Goal: Task Accomplishment & Management: Use online tool/utility

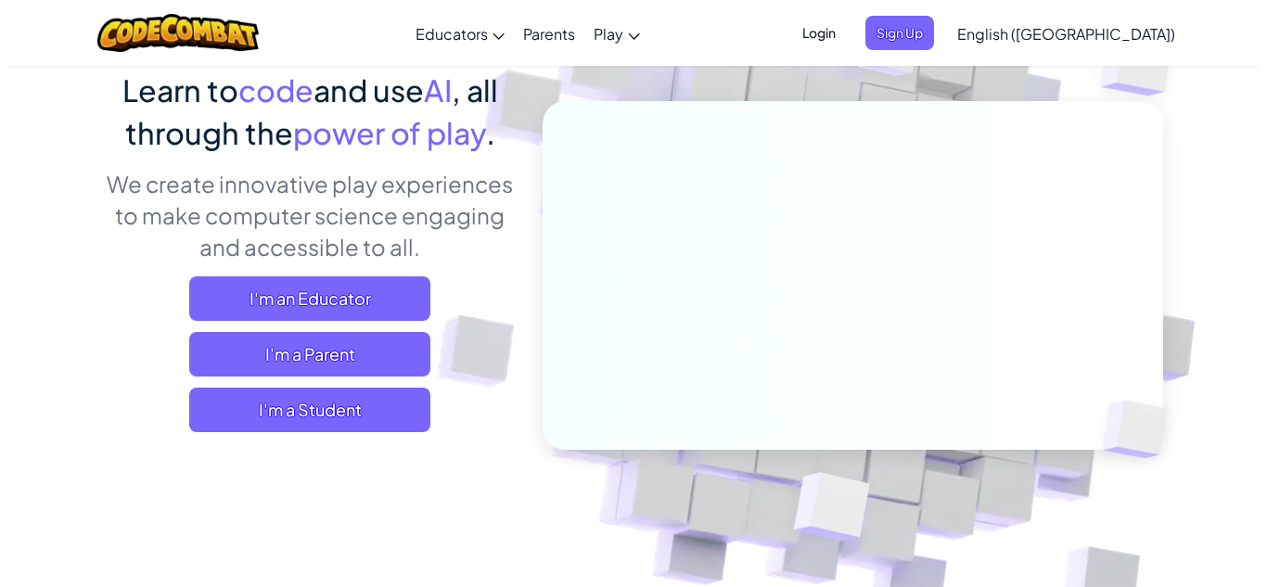
scroll to position [155, 0]
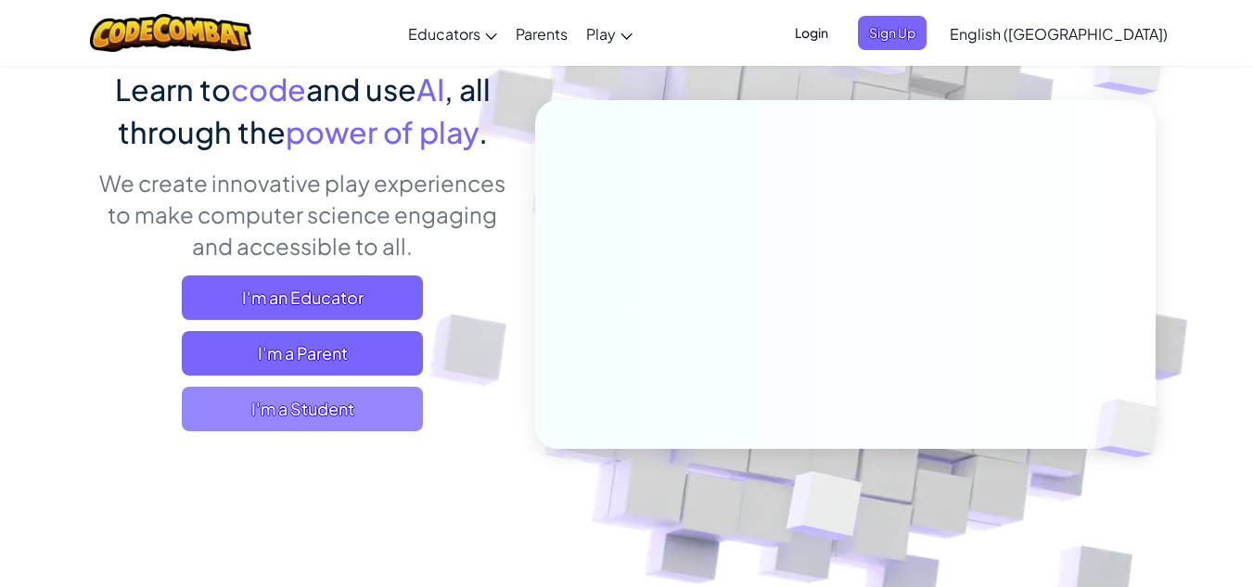
click at [374, 405] on span "I'm a Student" at bounding box center [302, 409] width 241 height 45
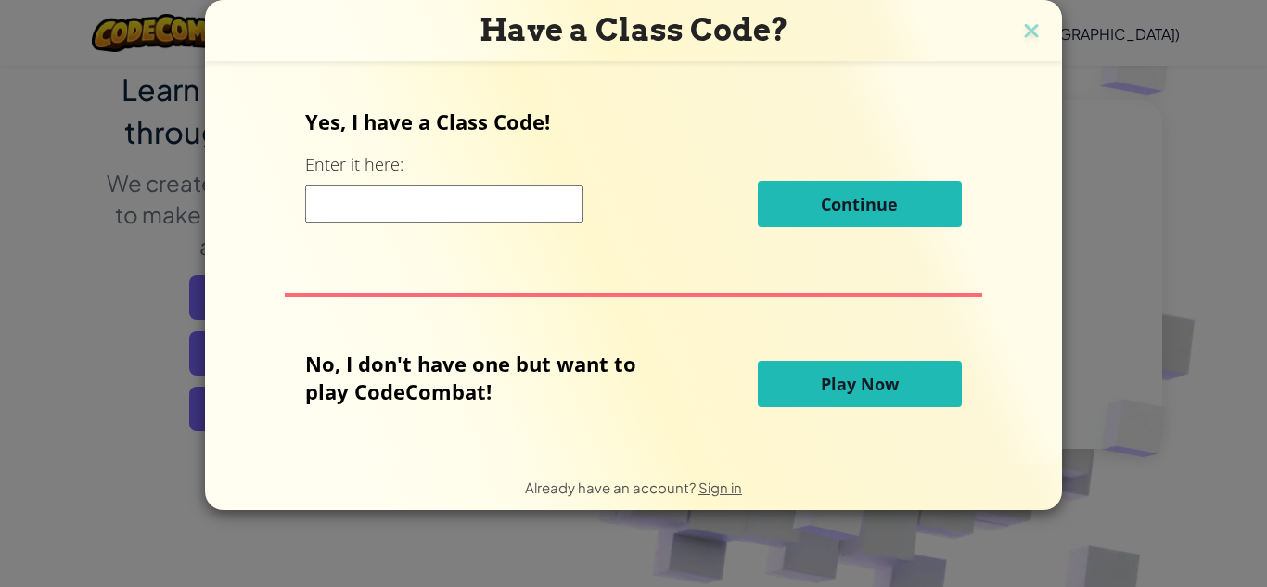
click at [894, 390] on span "Play Now" at bounding box center [860, 384] width 78 height 22
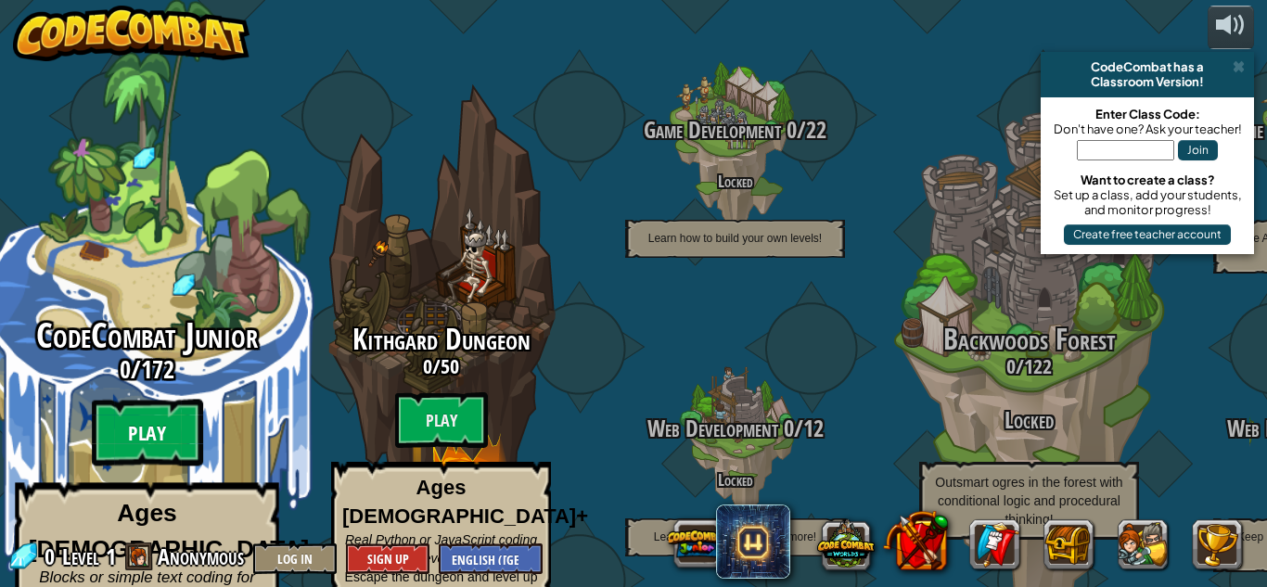
click at [178, 400] on btn "Play" at bounding box center [147, 433] width 111 height 67
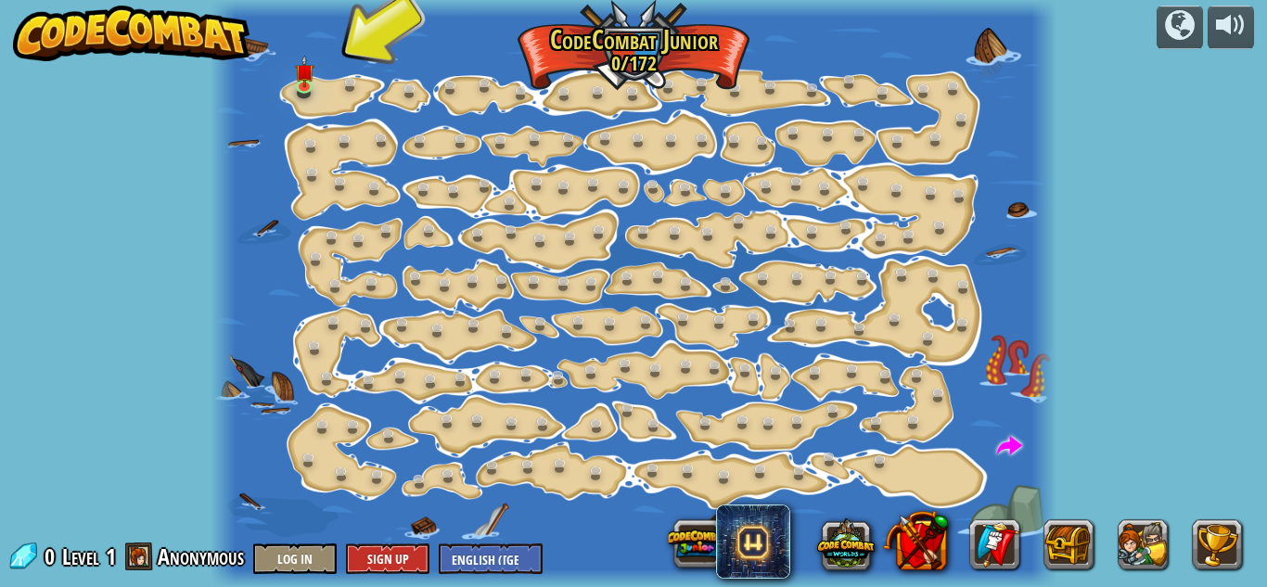
click at [321, 72] on div at bounding box center [633, 293] width 846 height 587
click at [297, 72] on img at bounding box center [303, 63] width 19 height 45
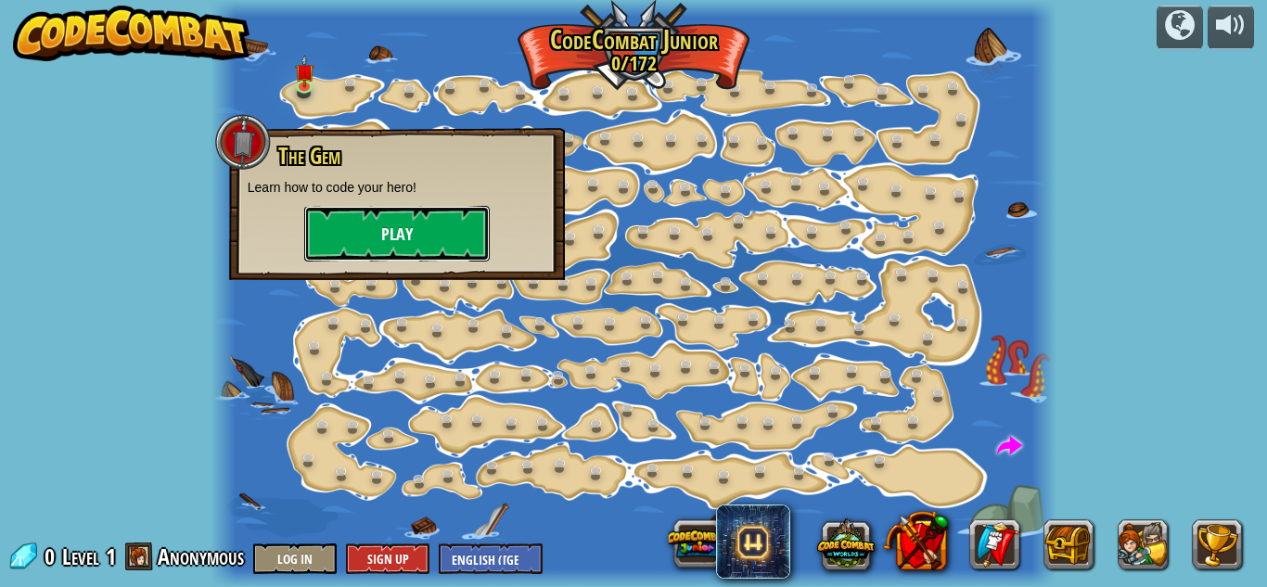
click at [412, 215] on button "Play" at bounding box center [396, 234] width 185 height 56
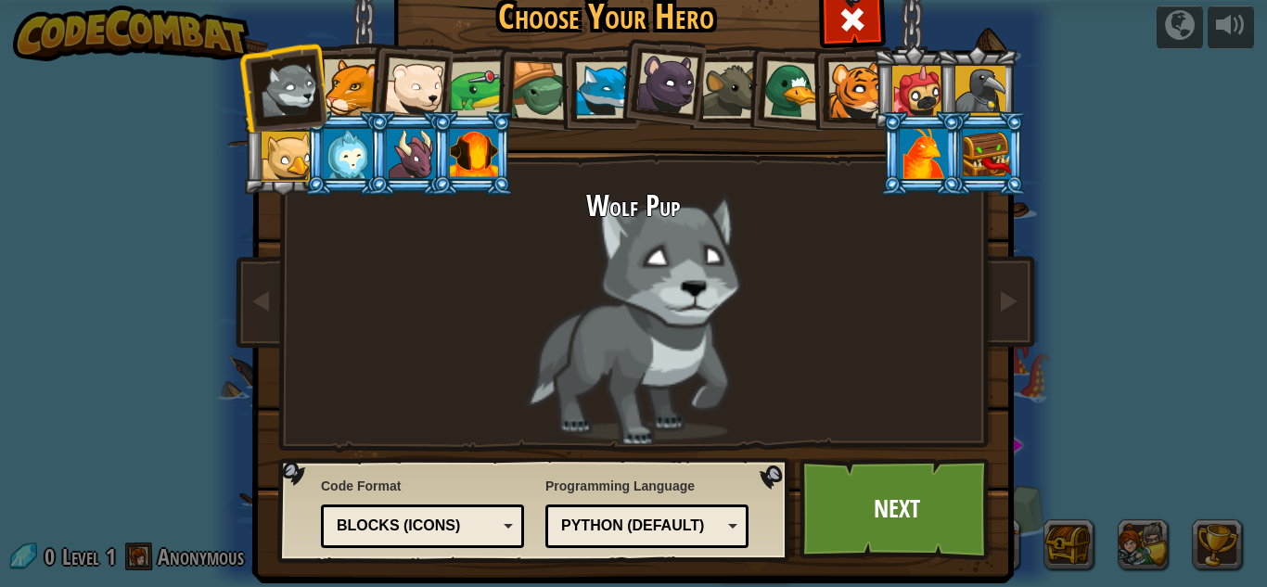
click at [439, 87] on li at bounding box center [408, 84] width 91 height 91
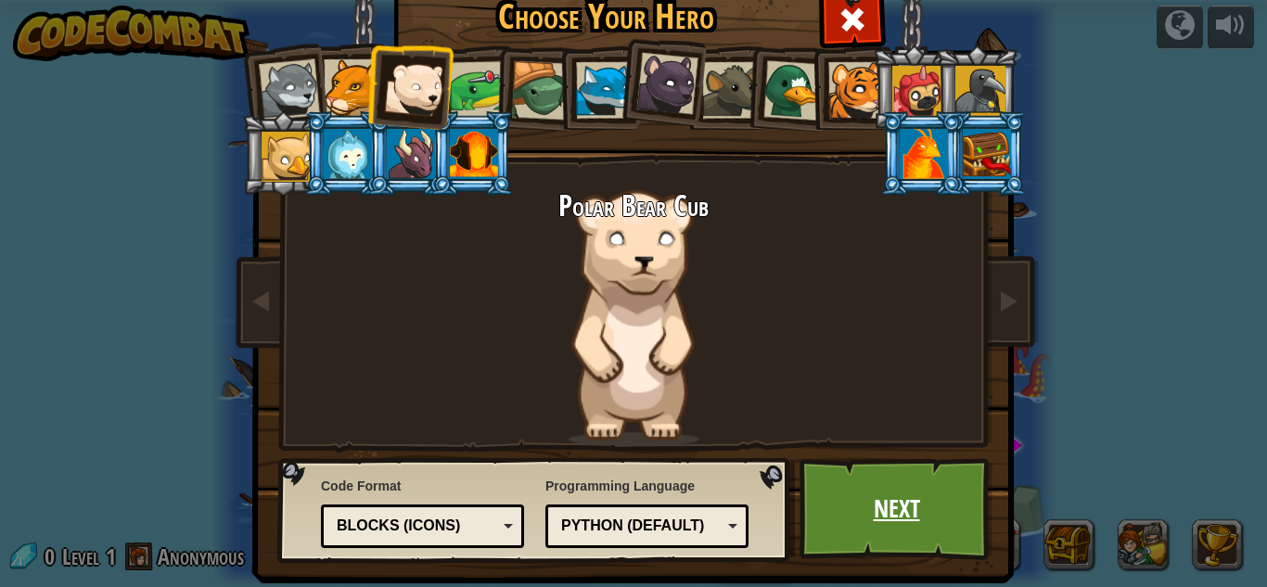
click at [890, 529] on link "Next" at bounding box center [896, 509] width 194 height 102
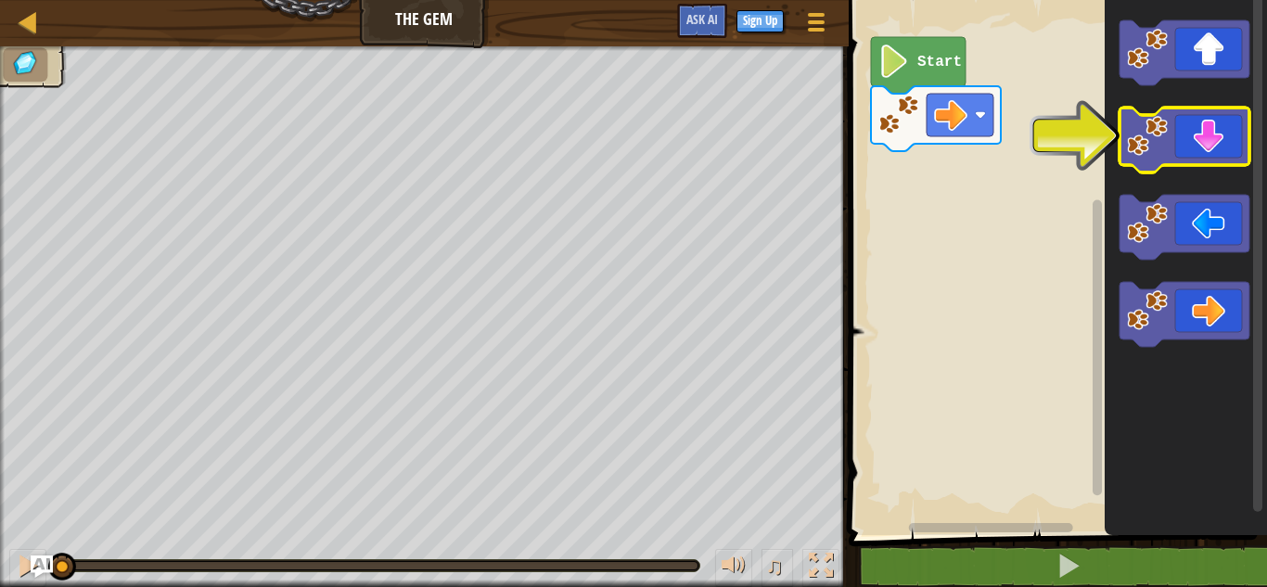
click at [1148, 152] on image "Blockly Workspace" at bounding box center [1147, 136] width 41 height 41
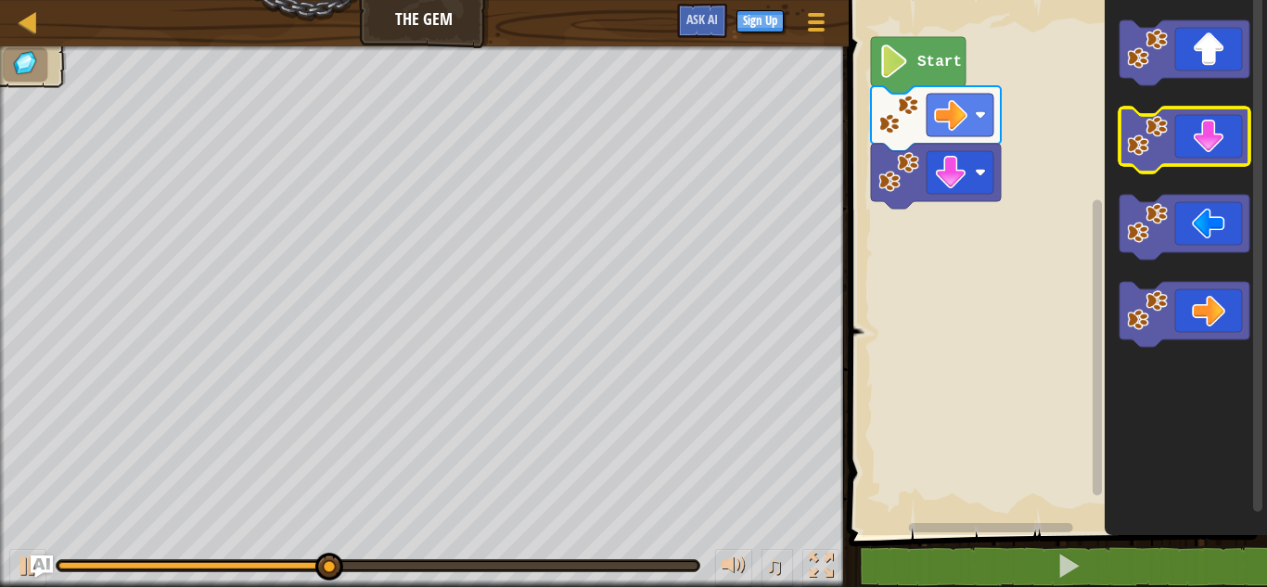
click at [1148, 152] on image "Blockly Workspace" at bounding box center [1147, 136] width 41 height 41
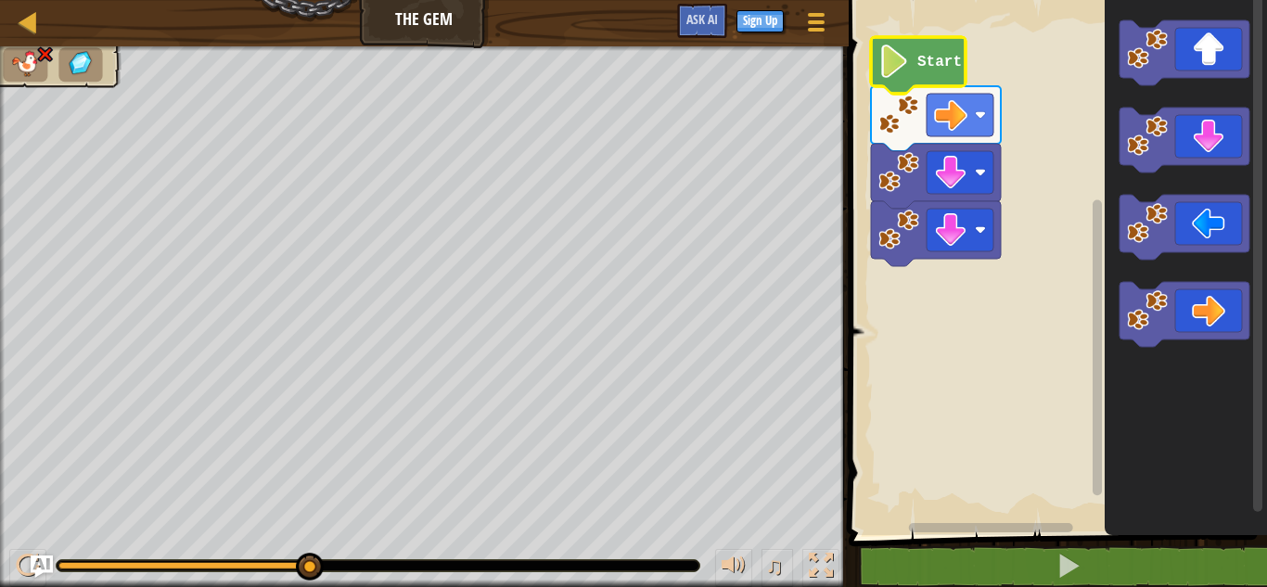
click at [945, 71] on icon "Blockly Workspace" at bounding box center [918, 65] width 95 height 57
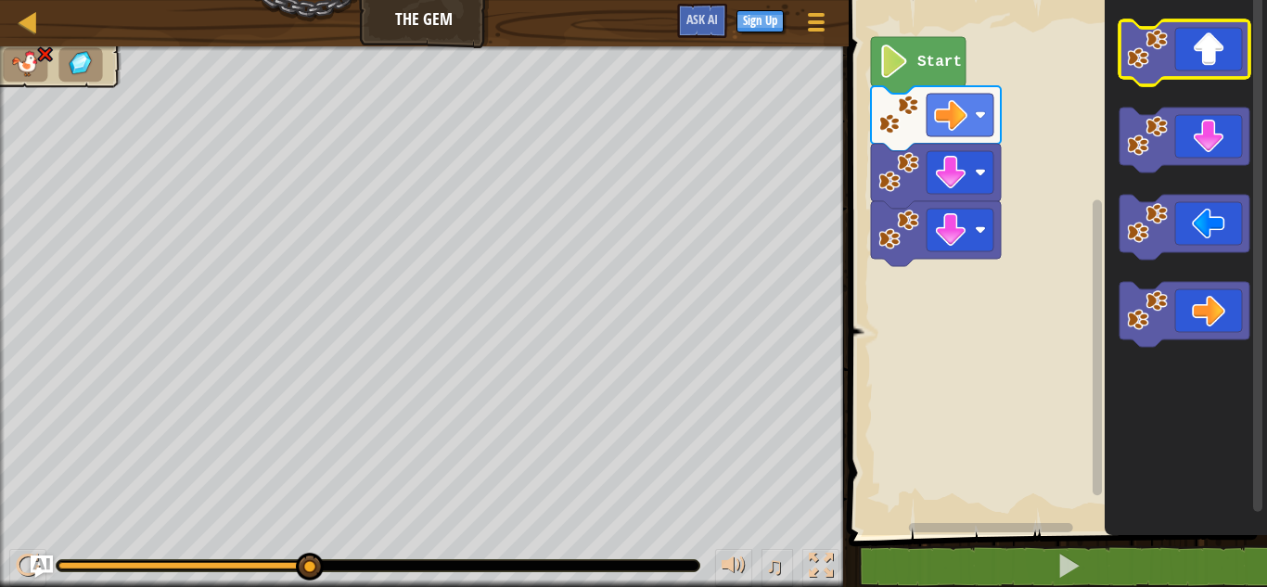
click at [1161, 48] on image "Blockly Workspace" at bounding box center [1147, 49] width 41 height 41
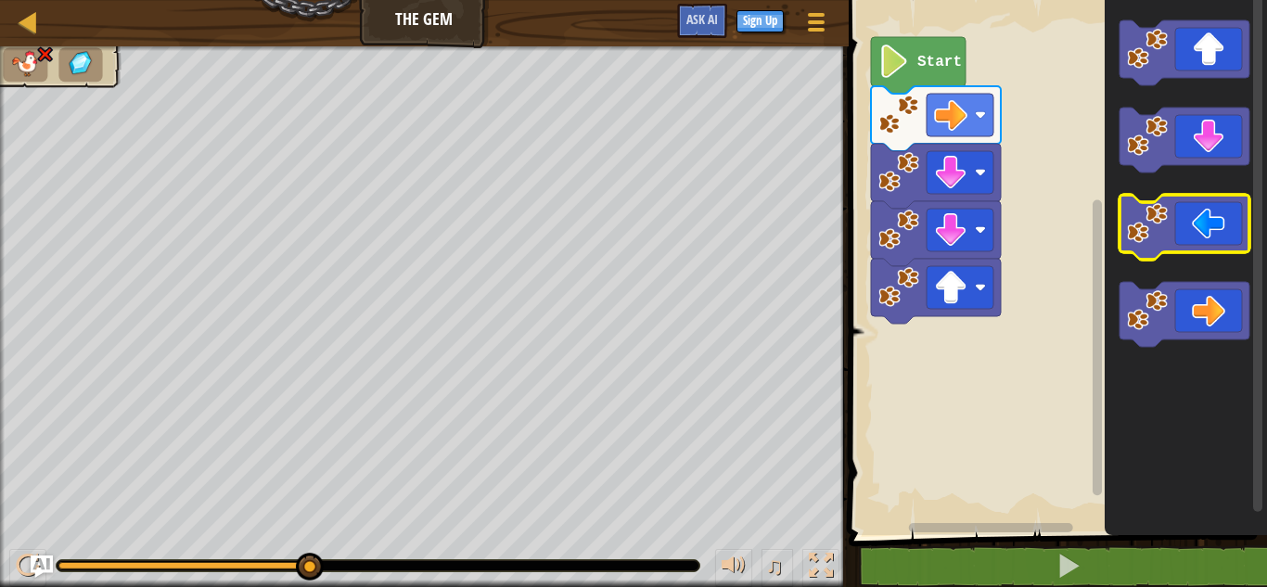
click at [1181, 260] on rect "Blockly Workspace" at bounding box center [1184, 227] width 130 height 65
click at [1188, 240] on icon "Blockly Workspace" at bounding box center [1184, 227] width 130 height 65
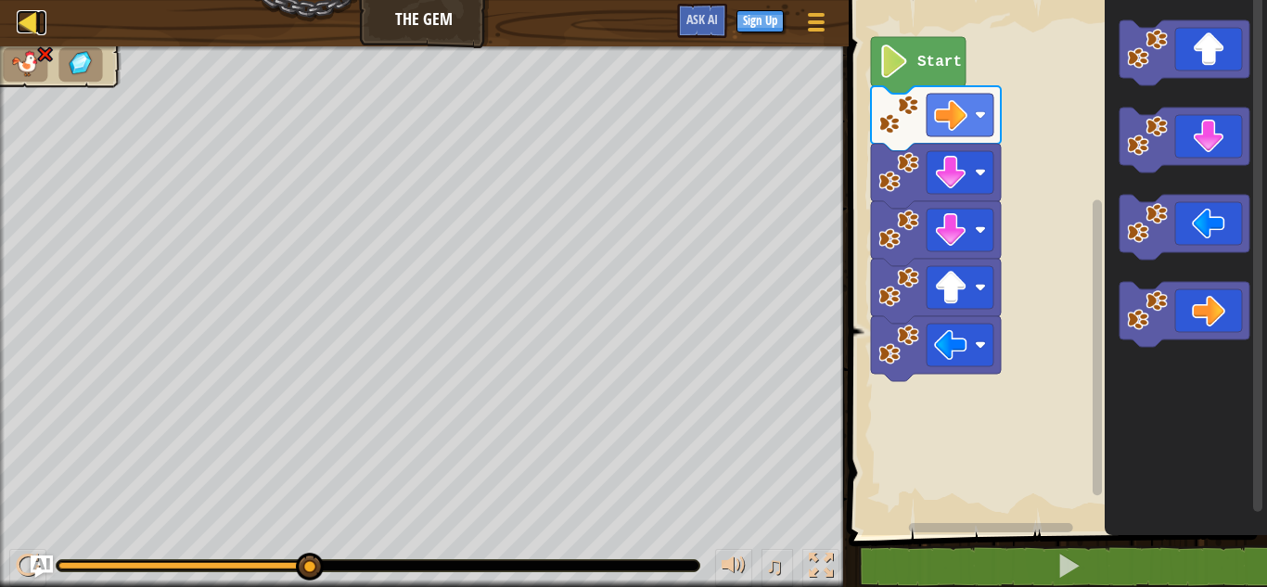
click at [27, 23] on div at bounding box center [28, 21] width 23 height 23
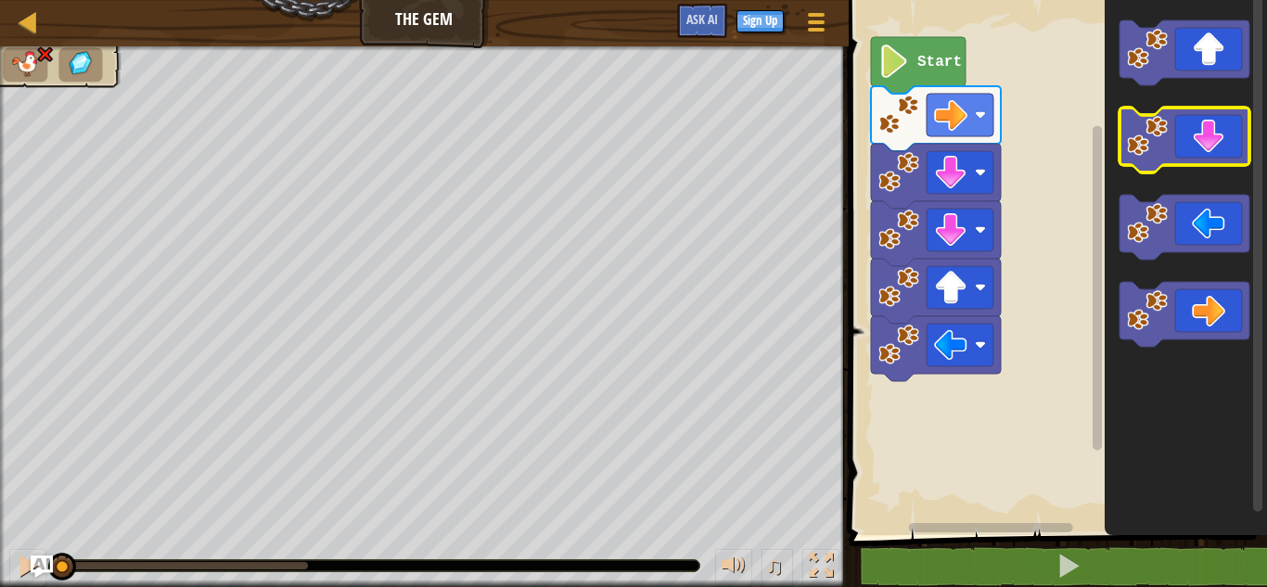
click at [1216, 163] on icon "Blockly Workspace" at bounding box center [1184, 140] width 130 height 65
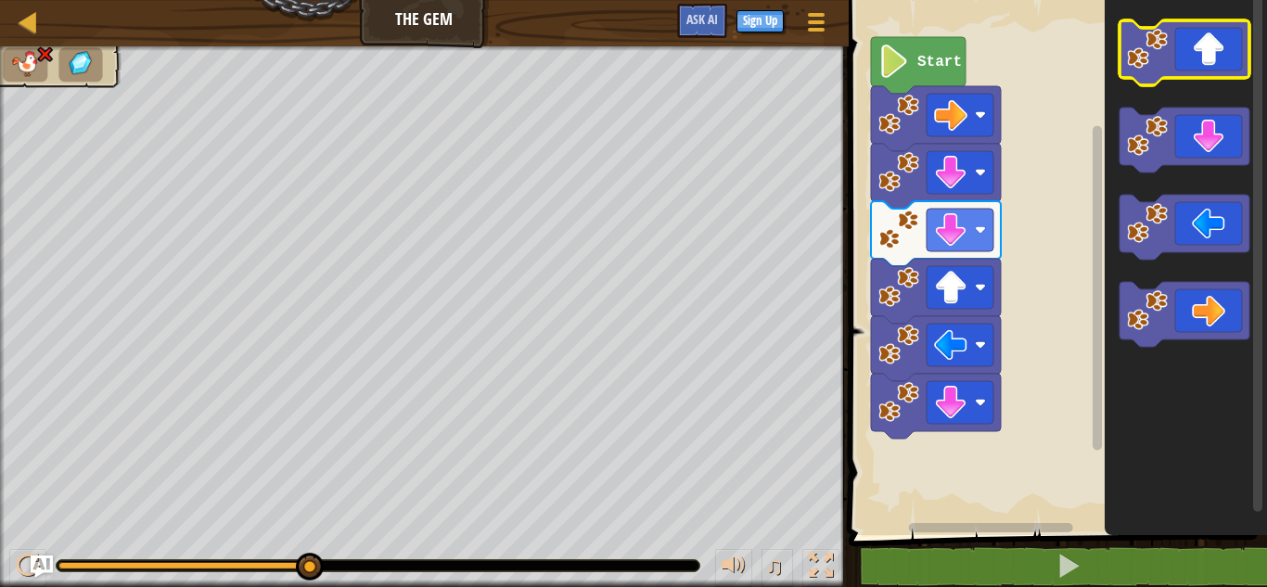
click at [1212, 62] on icon "Blockly Workspace" at bounding box center [1184, 52] width 130 height 65
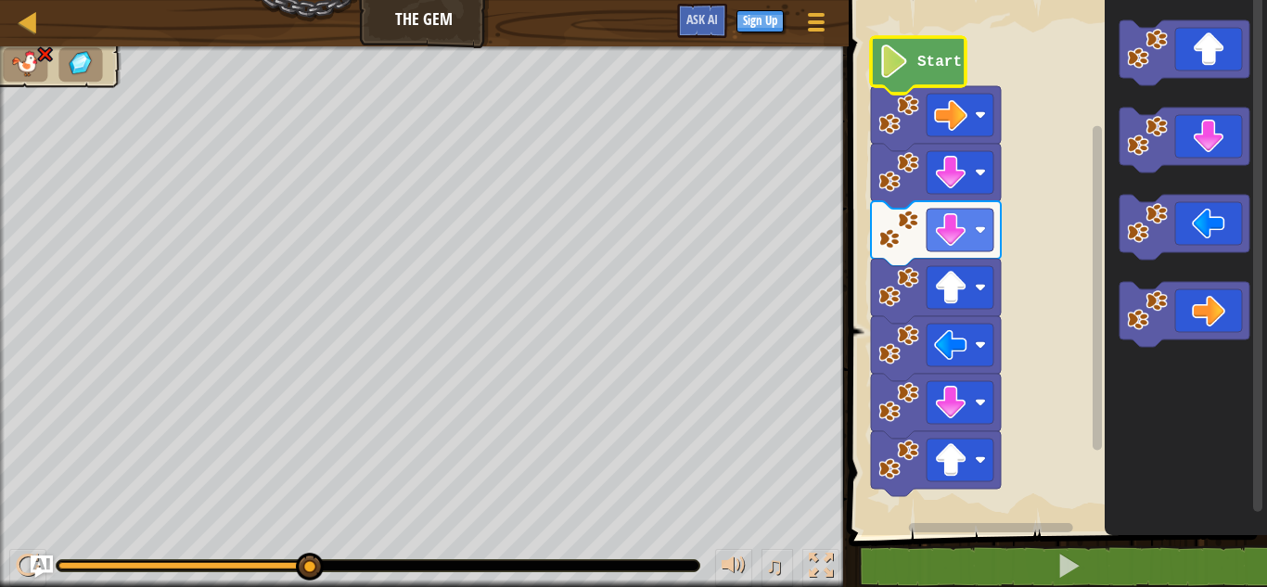
click at [901, 70] on image "Blockly Workspace" at bounding box center [894, 61] width 32 height 33
click at [45, 19] on link "Map" at bounding box center [41, 22] width 9 height 25
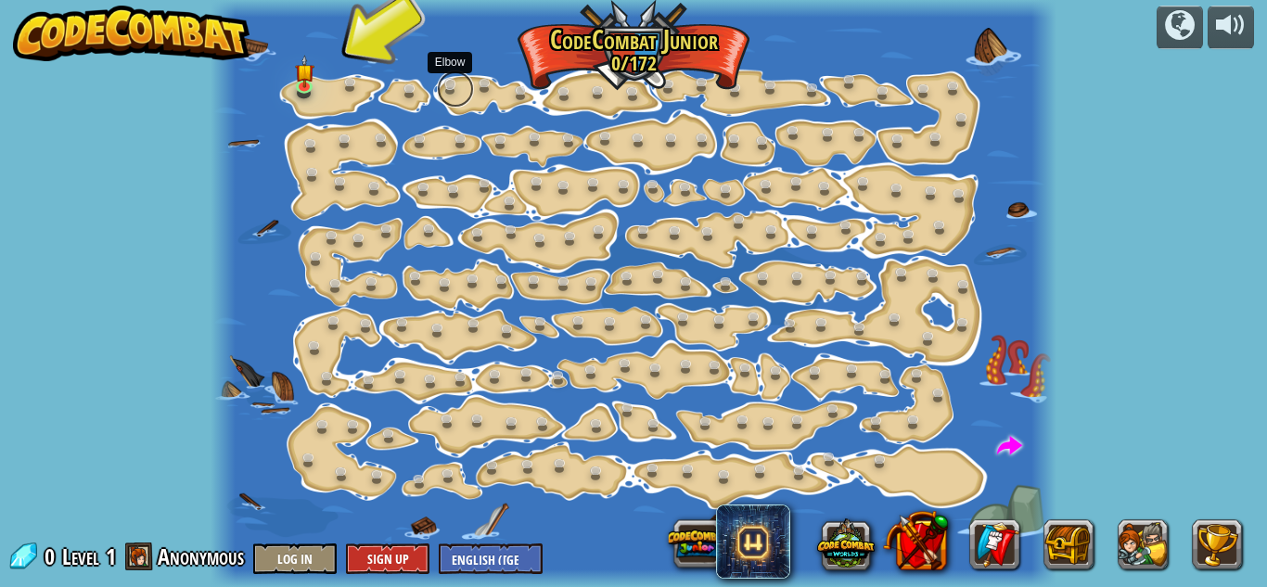
click at [460, 93] on link at bounding box center [455, 88] width 37 height 37
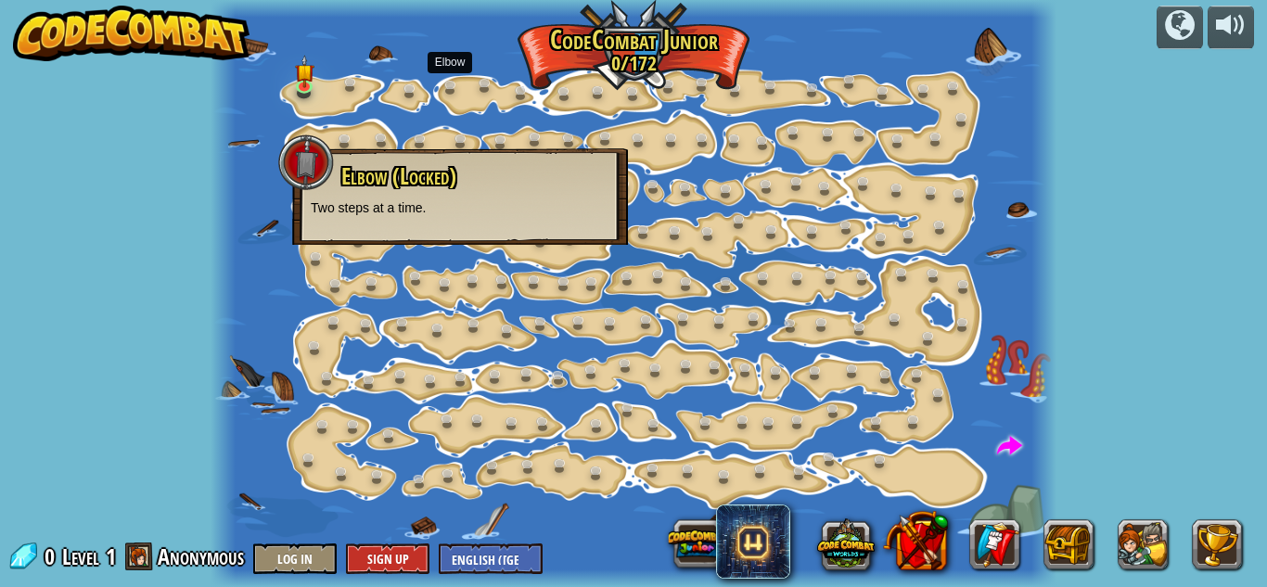
click at [337, 101] on div at bounding box center [633, 293] width 846 height 587
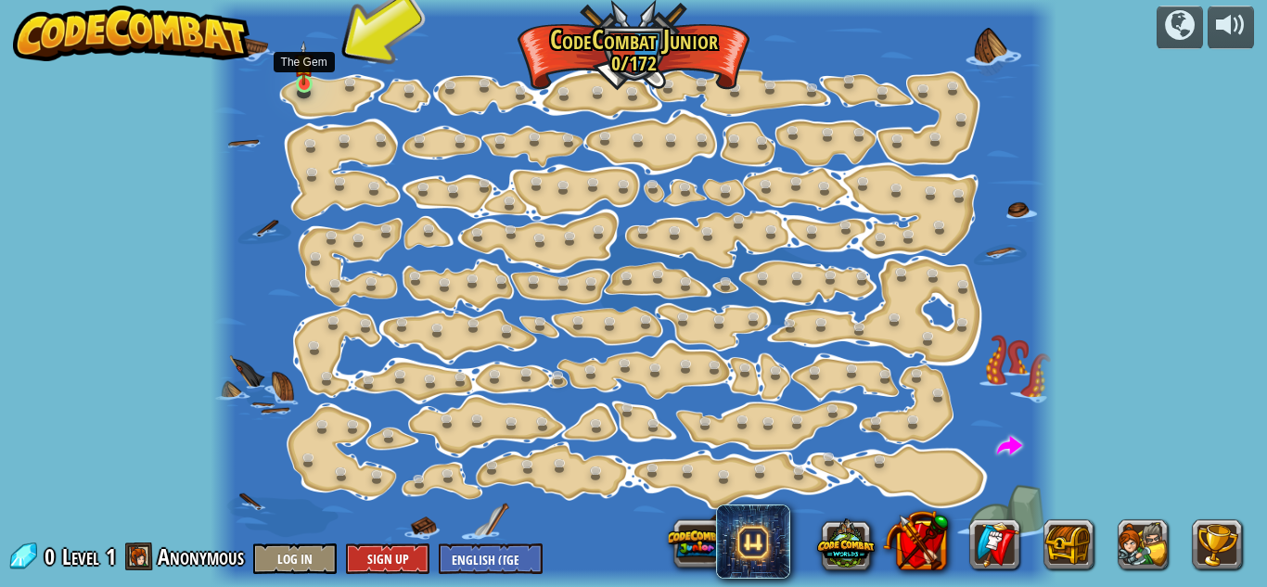
click at [296, 80] on img at bounding box center [303, 63] width 19 height 45
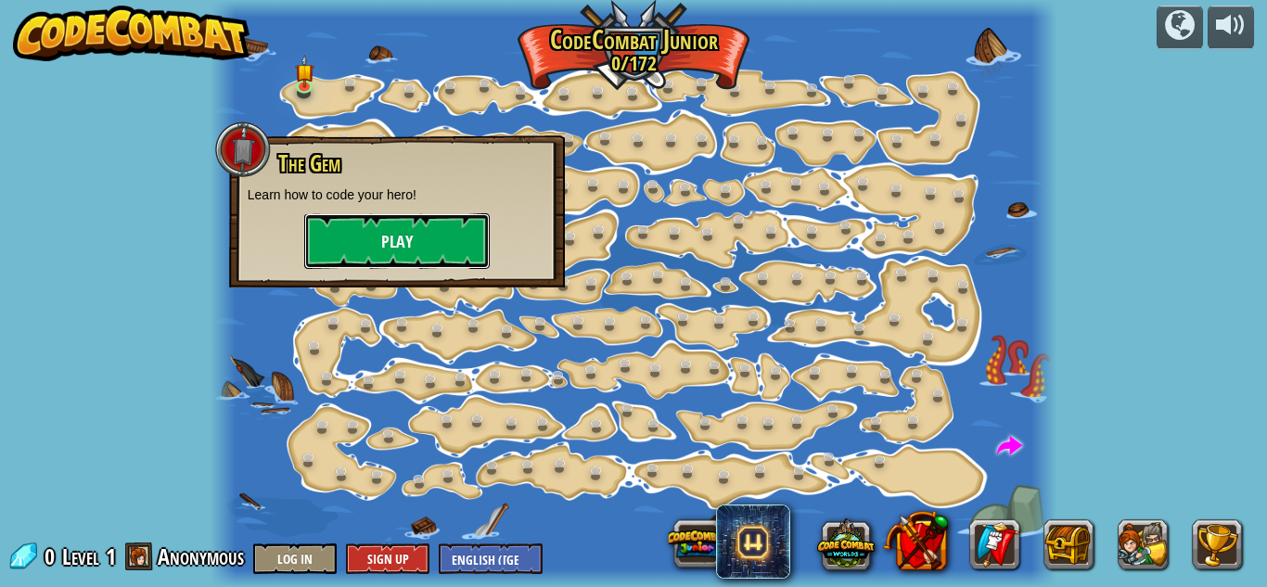
click at [408, 251] on button "Play" at bounding box center [396, 241] width 185 height 56
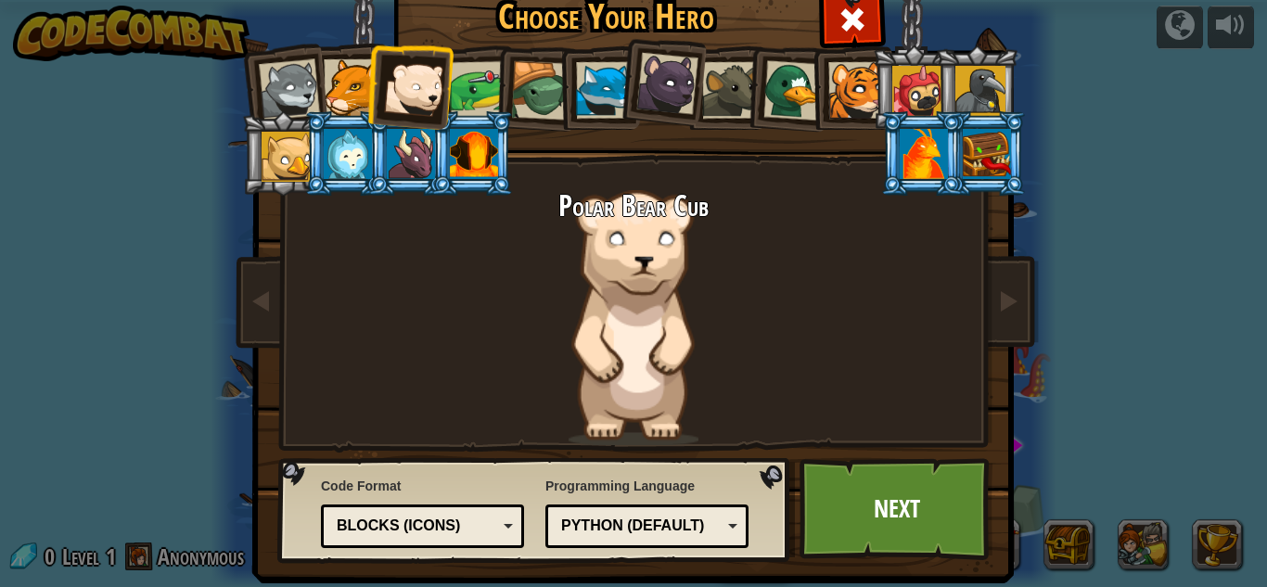
click at [334, 70] on div at bounding box center [352, 87] width 57 height 57
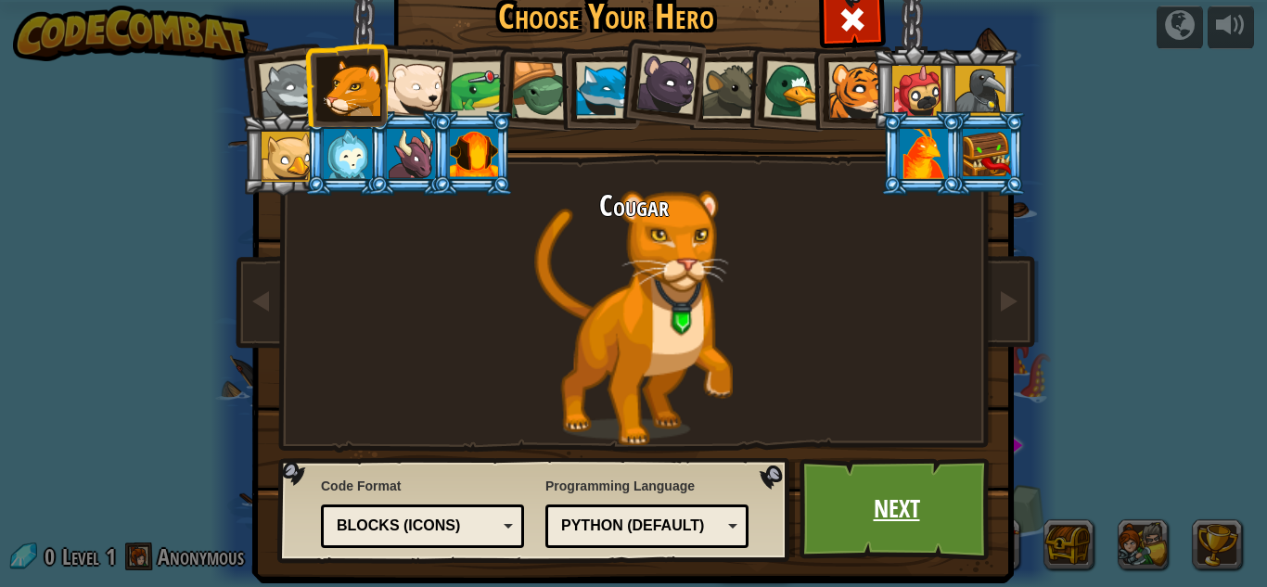
click at [866, 482] on link "Next" at bounding box center [896, 509] width 194 height 102
